Goal: Transaction & Acquisition: Purchase product/service

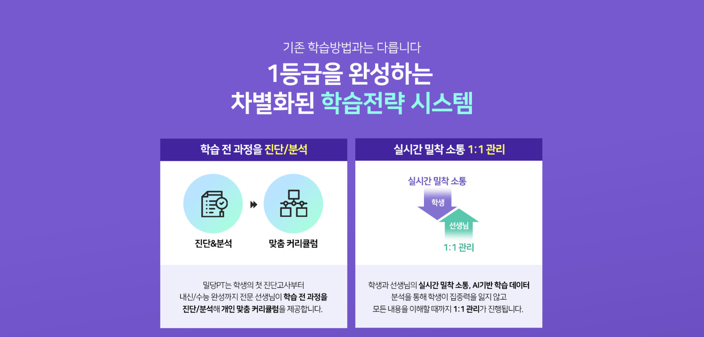
scroll to position [1367, 0]
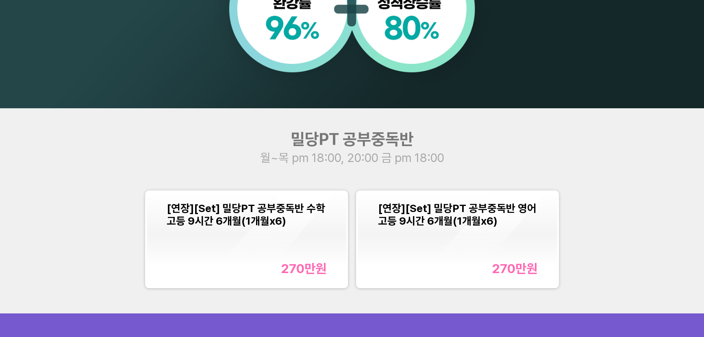
scroll to position [813, 0]
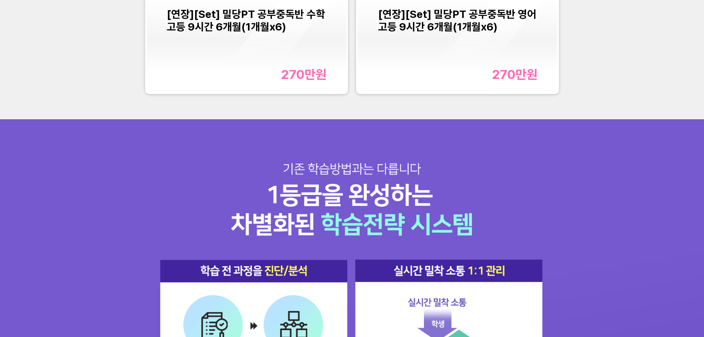
scroll to position [942, 0]
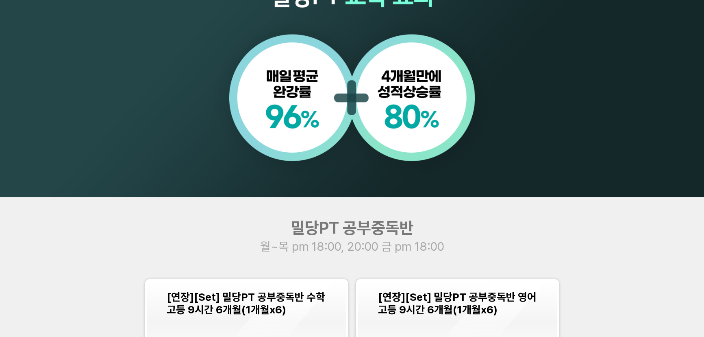
scroll to position [850, 0]
